Goal: Transaction & Acquisition: Obtain resource

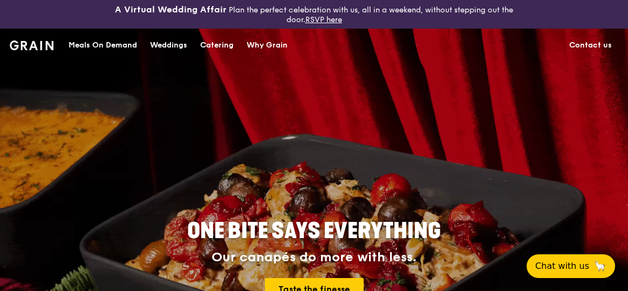
click at [217, 42] on div "Catering" at bounding box center [216, 45] width 33 height 32
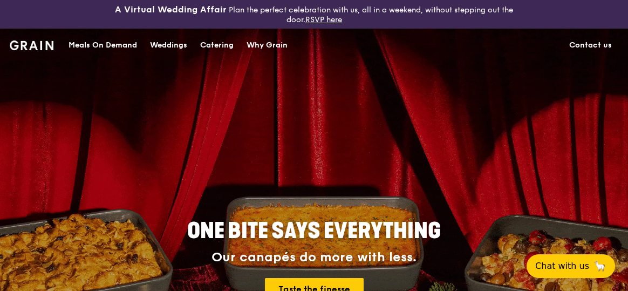
scroll to position [38, 0]
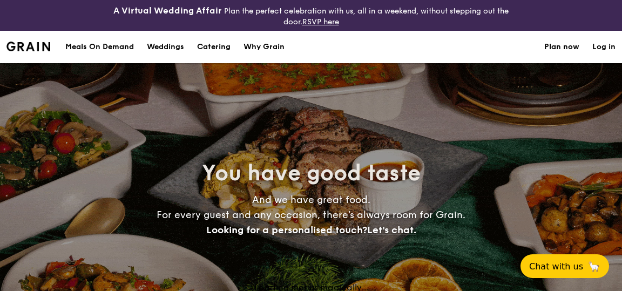
select select
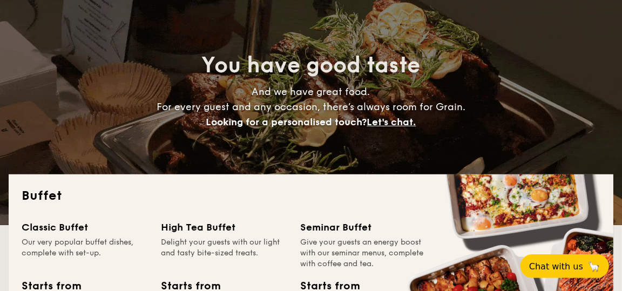
scroll to position [216, 0]
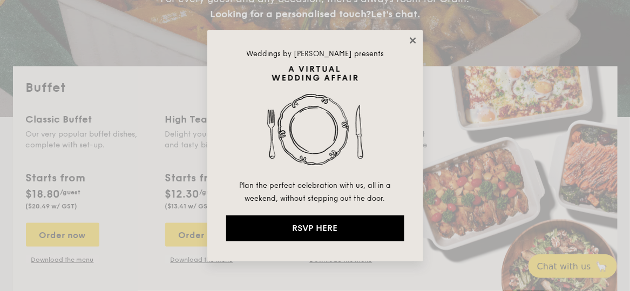
click at [416, 38] on icon at bounding box center [413, 41] width 10 height 10
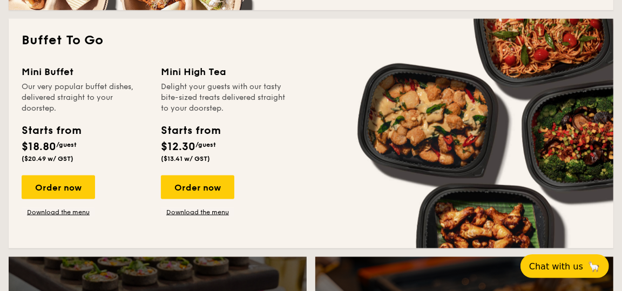
scroll to position [755, 0]
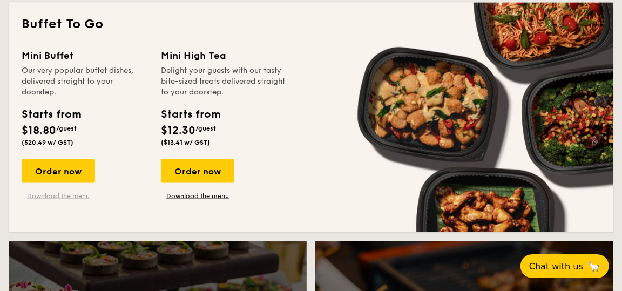
click at [43, 195] on link "Download the menu" at bounding box center [58, 196] width 73 height 9
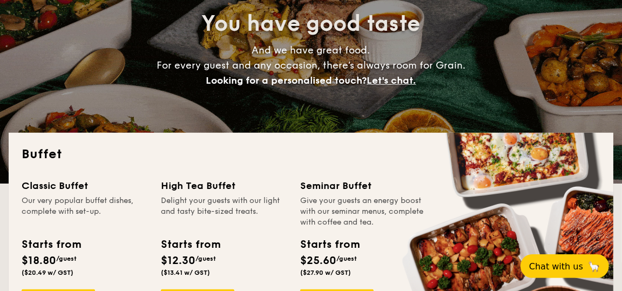
scroll to position [0, 0]
